Goal: Task Accomplishment & Management: Use online tool/utility

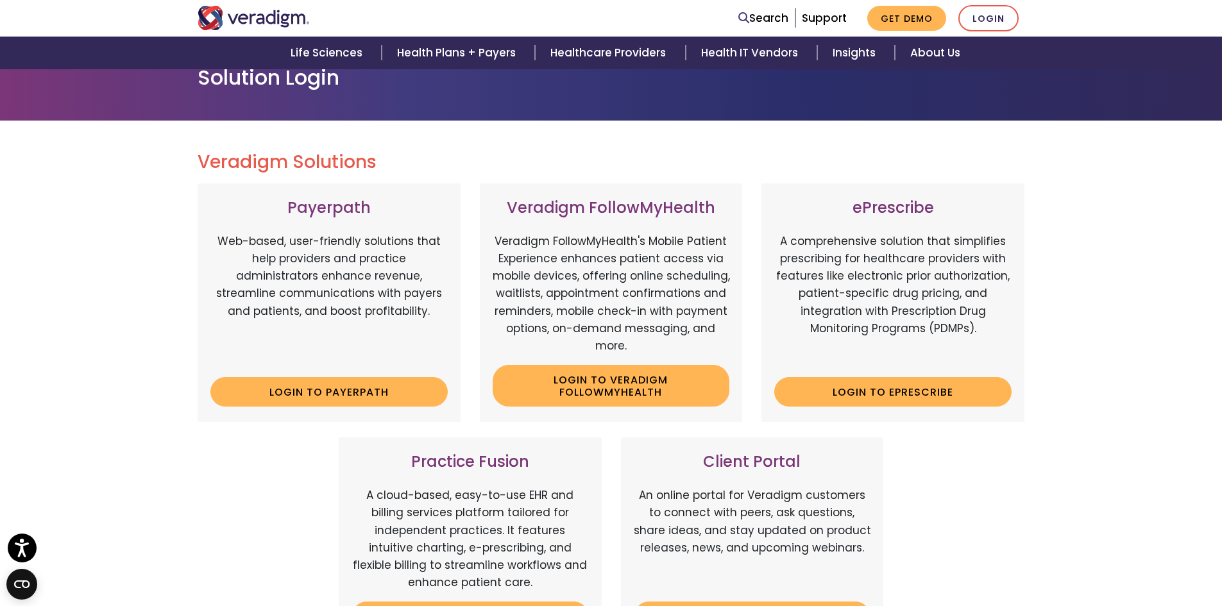
scroll to position [64, 0]
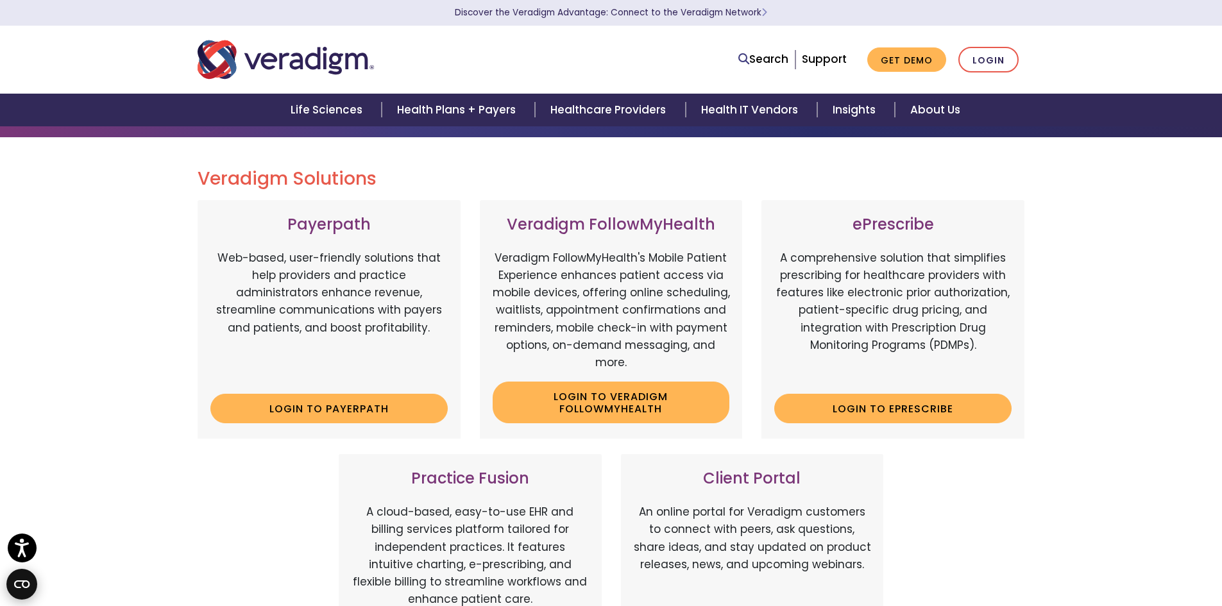
click at [20, 588] on icon "Open CMP widget" at bounding box center [21, 584] width 15 height 8
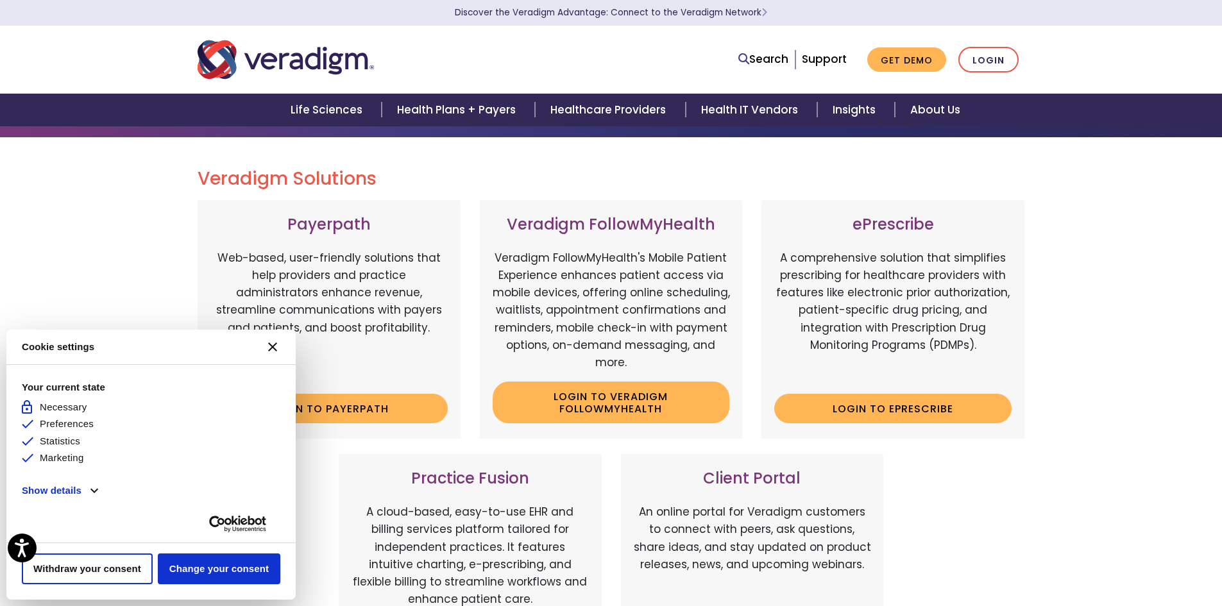
click at [276, 344] on icon "Close CMP widget" at bounding box center [272, 346] width 9 height 9
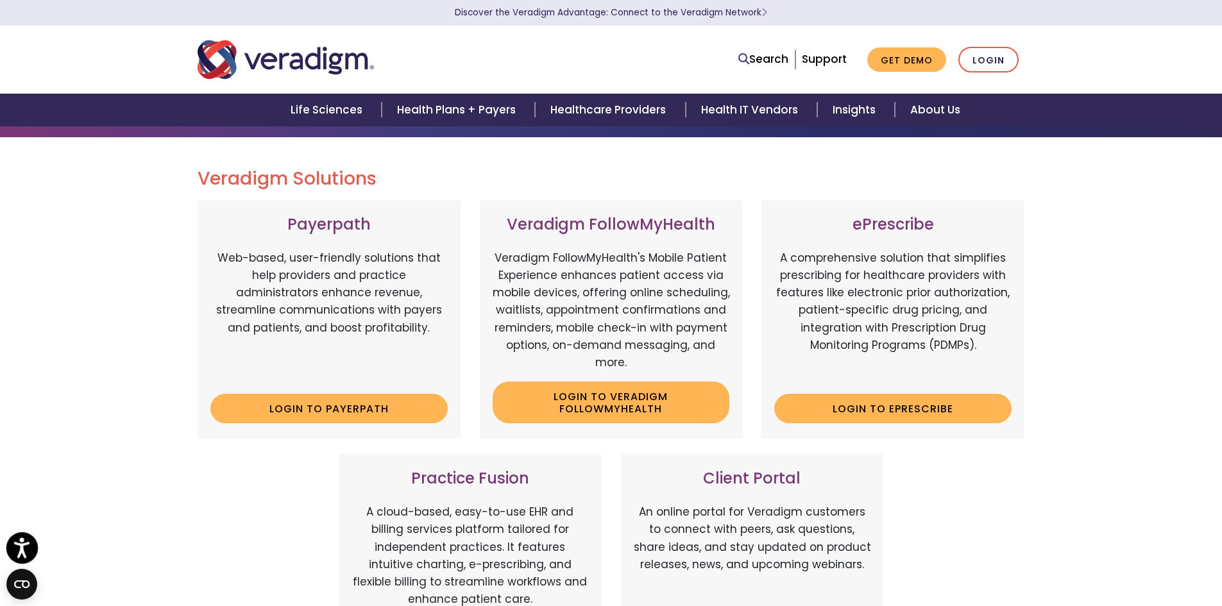
click at [15, 551] on icon "Open accessiBe: accessibility options, statement and help" at bounding box center [21, 547] width 15 height 21
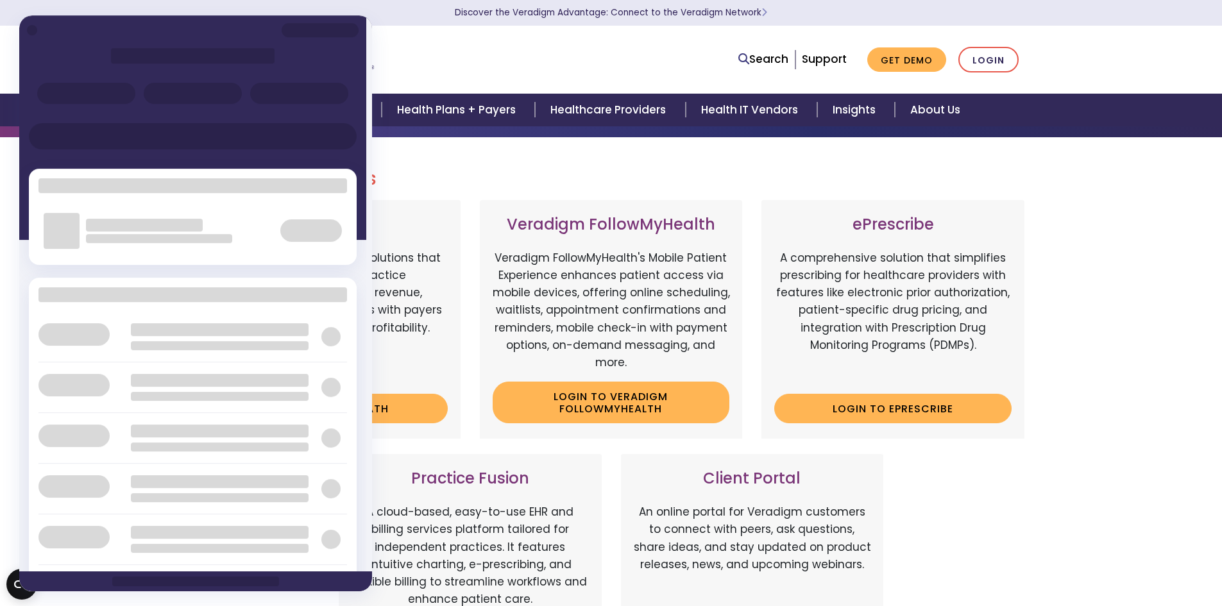
click at [424, 42] on div at bounding box center [364, 59] width 353 height 42
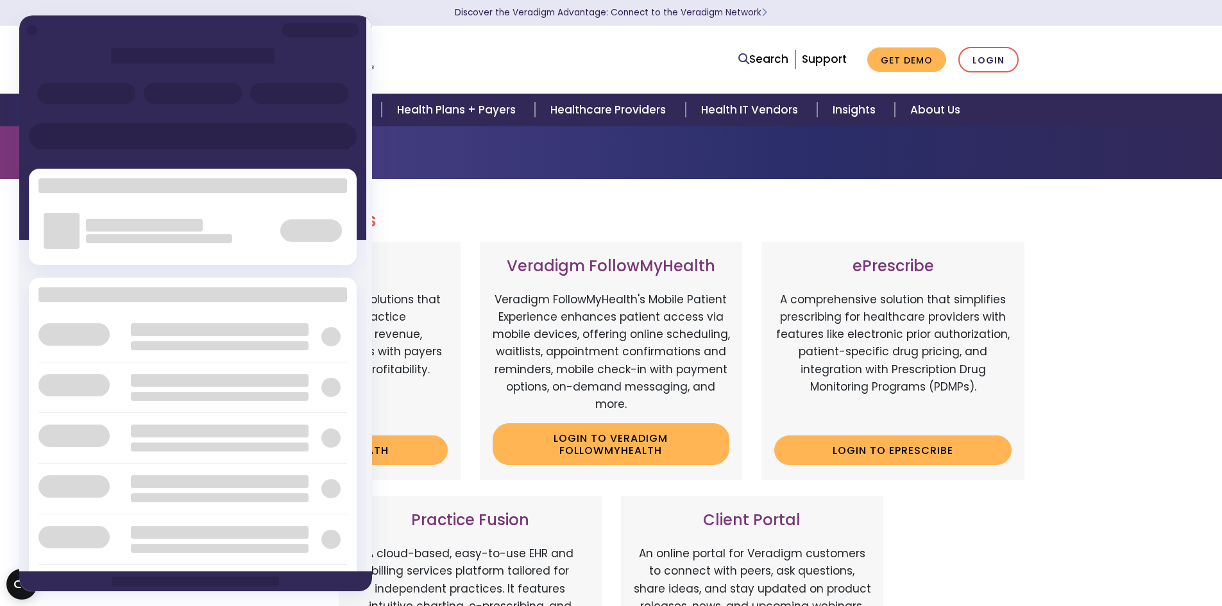
scroll to position [0, 0]
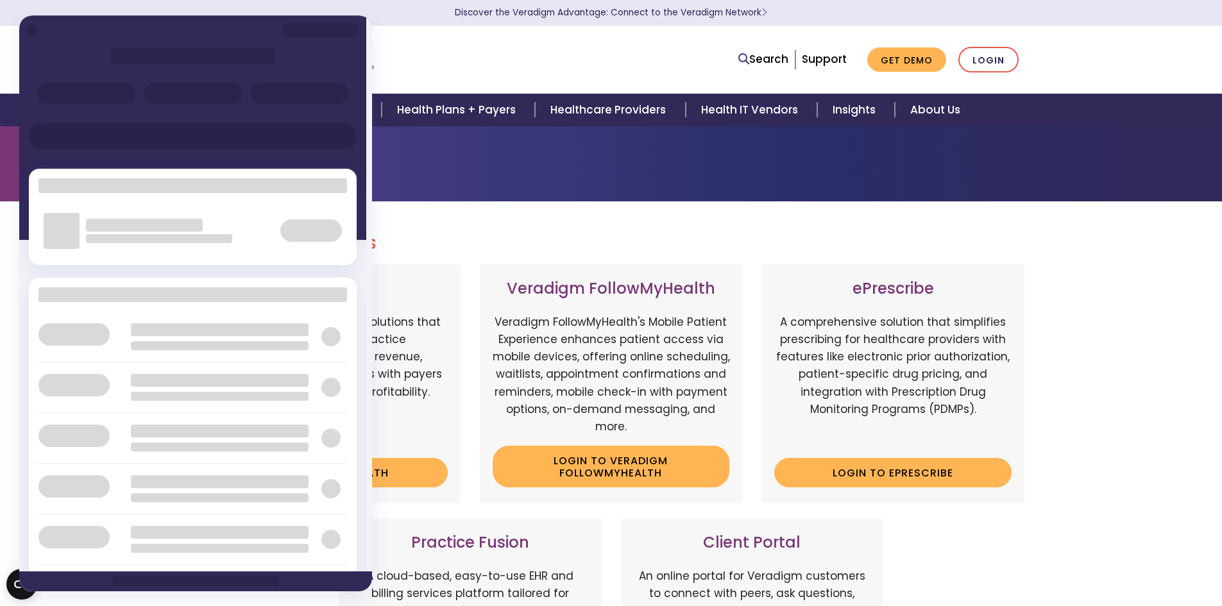
click at [416, 44] on div at bounding box center [364, 59] width 353 height 42
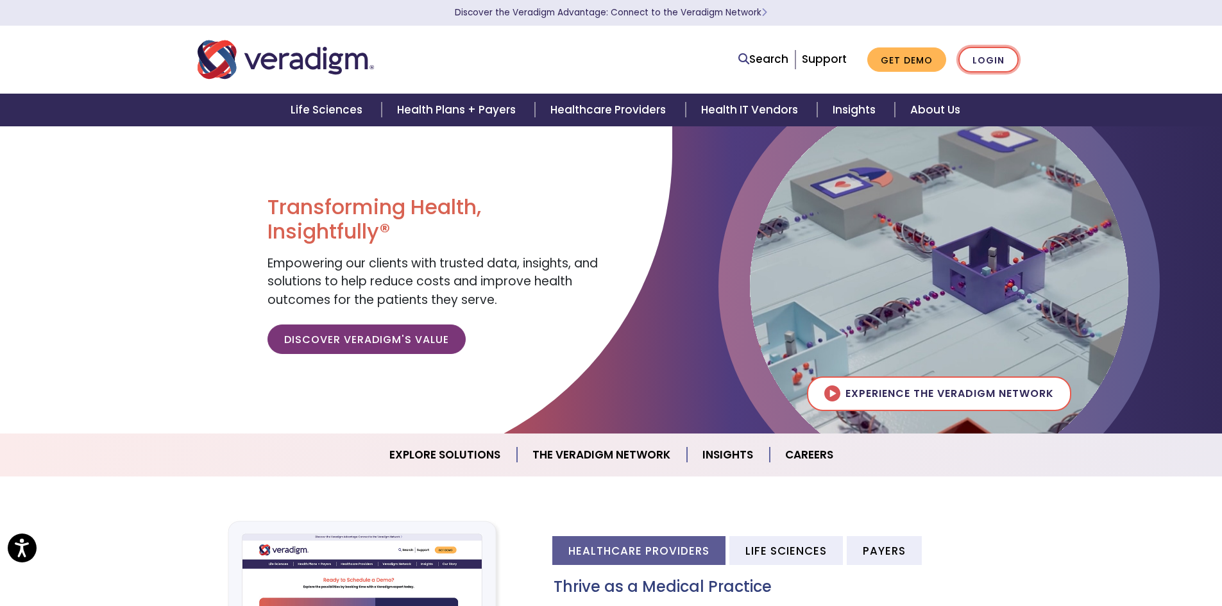
click at [979, 56] on link "Login" at bounding box center [988, 60] width 60 height 26
